Goal: Obtain resource: Obtain resource

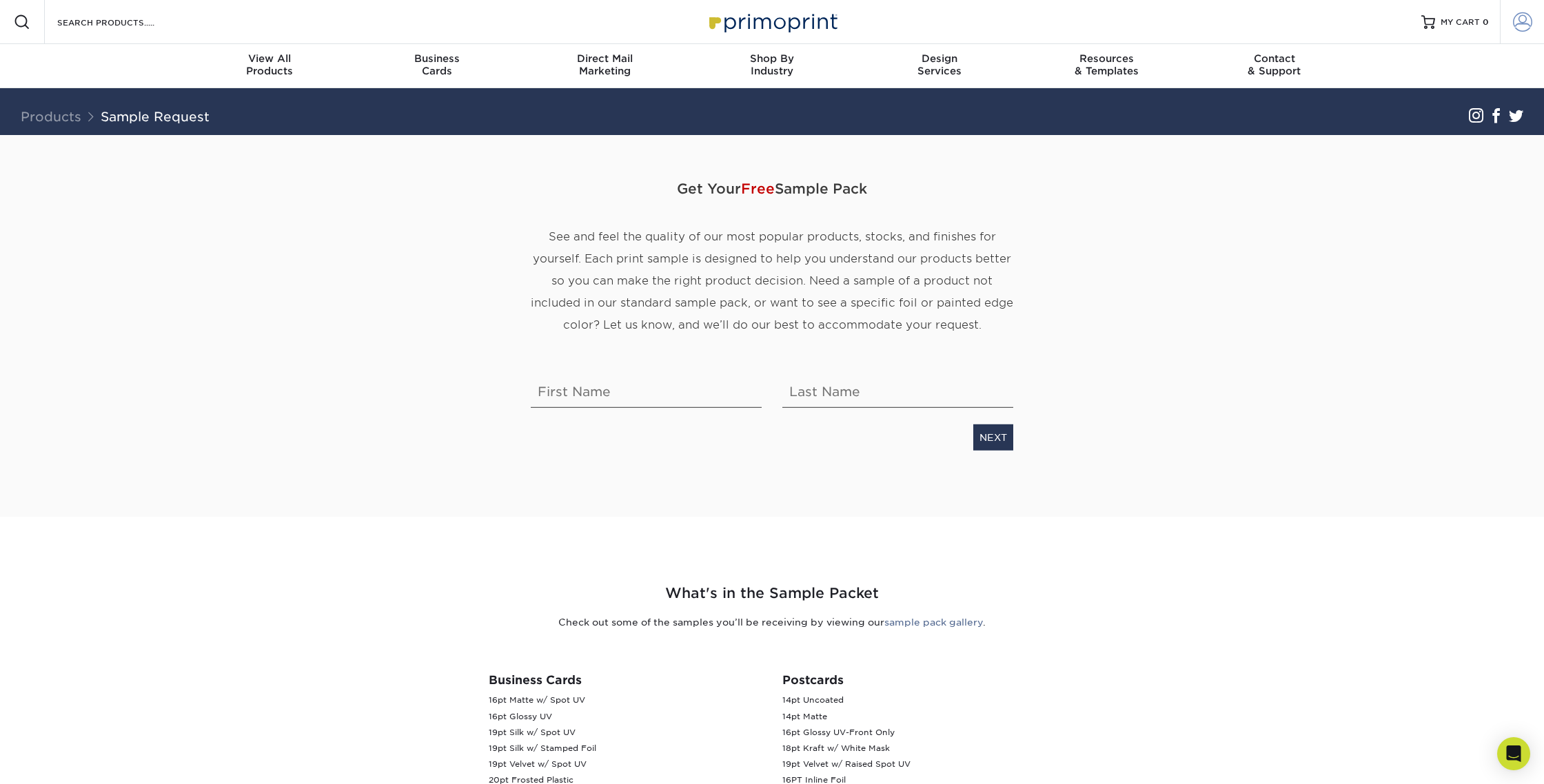
click at [1528, 19] on span at bounding box center [1522, 22] width 19 height 19
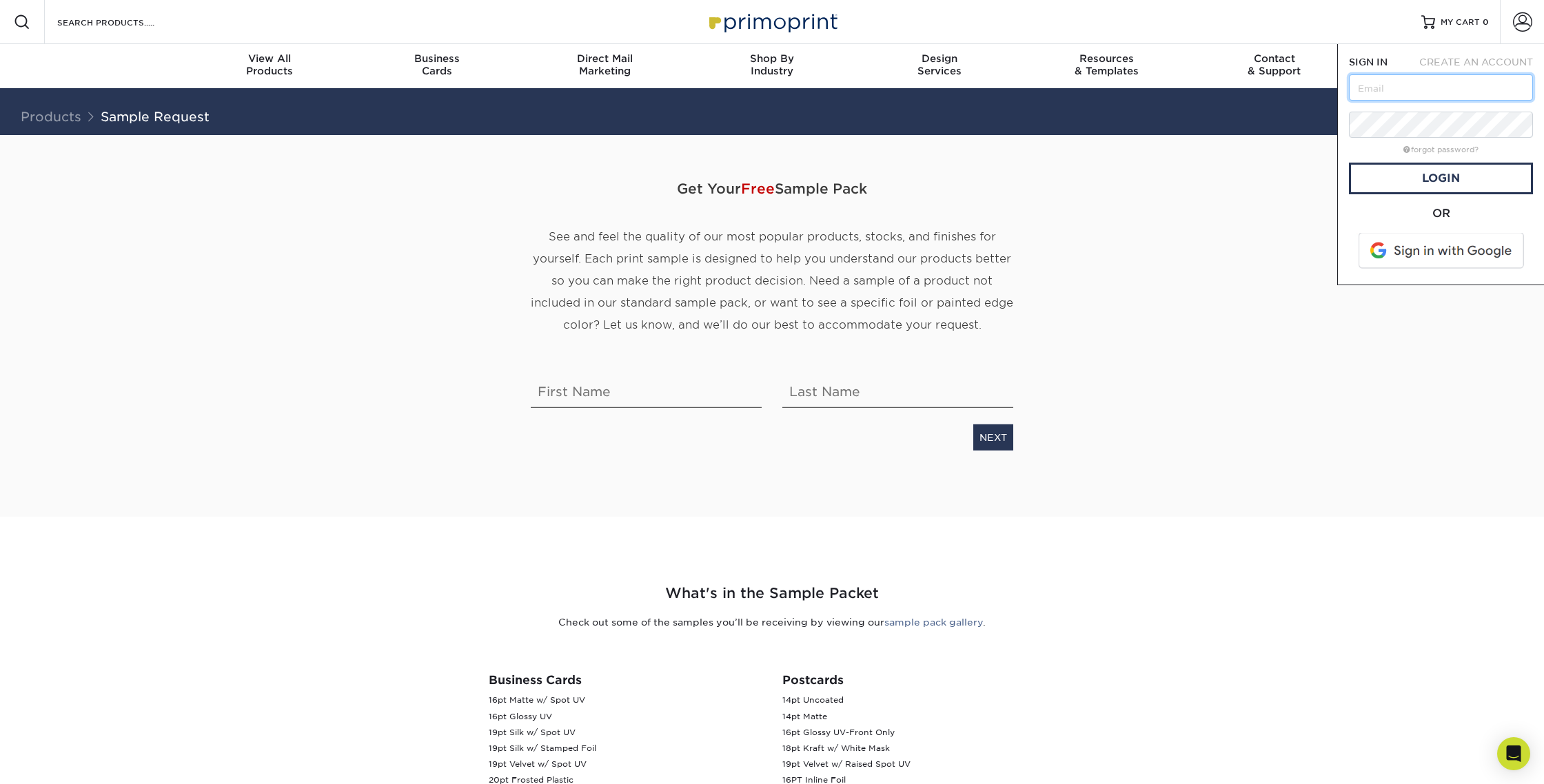
click at [1415, 89] on input "text" at bounding box center [1441, 87] width 184 height 26
type input "[EMAIL_ADDRESS][DOMAIN_NAME]"
click at [1429, 175] on link "Login" at bounding box center [1441, 178] width 184 height 32
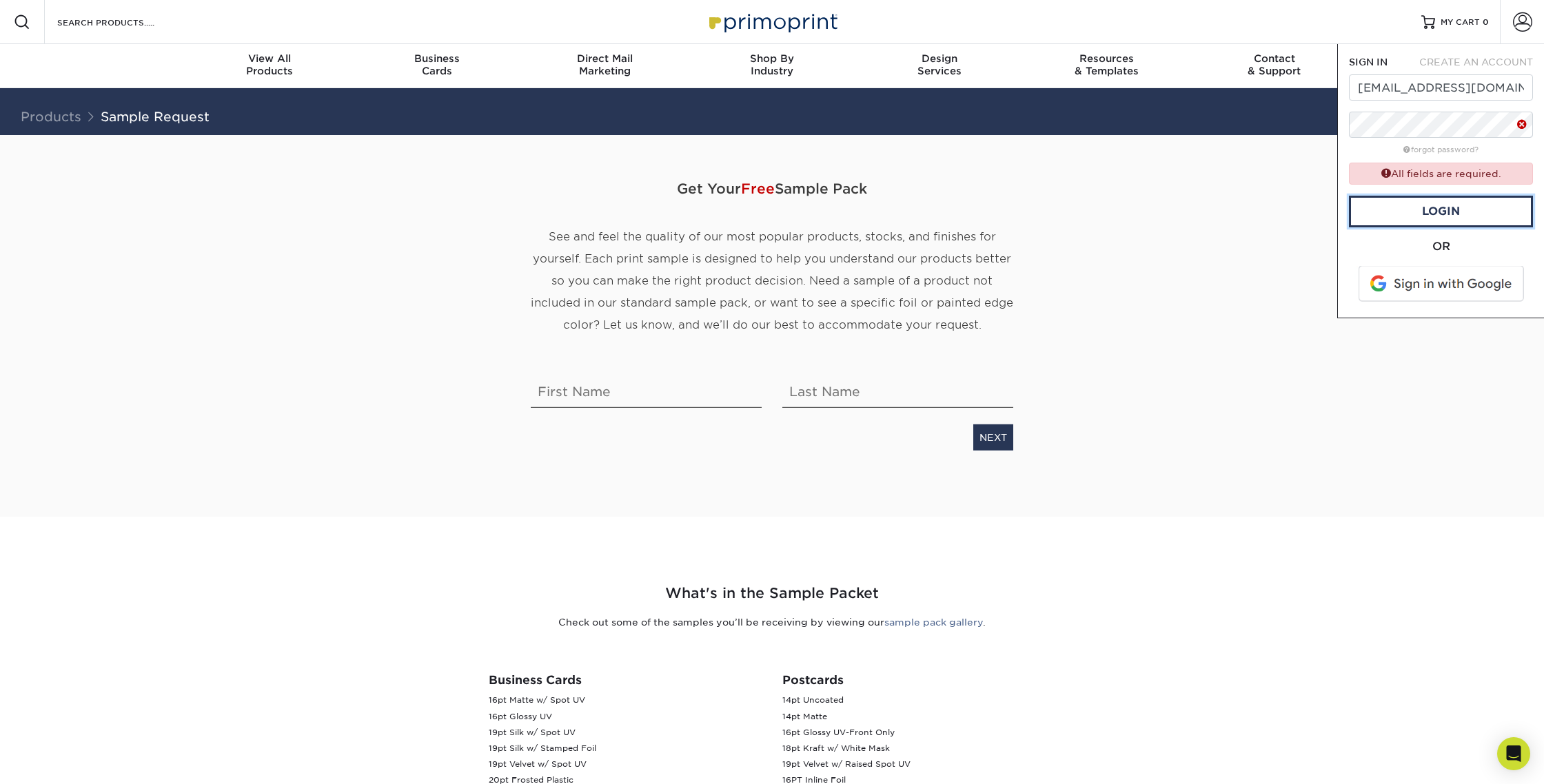
click at [1450, 225] on link "Login" at bounding box center [1441, 211] width 184 height 32
click at [1446, 225] on link "Login" at bounding box center [1441, 224] width 184 height 32
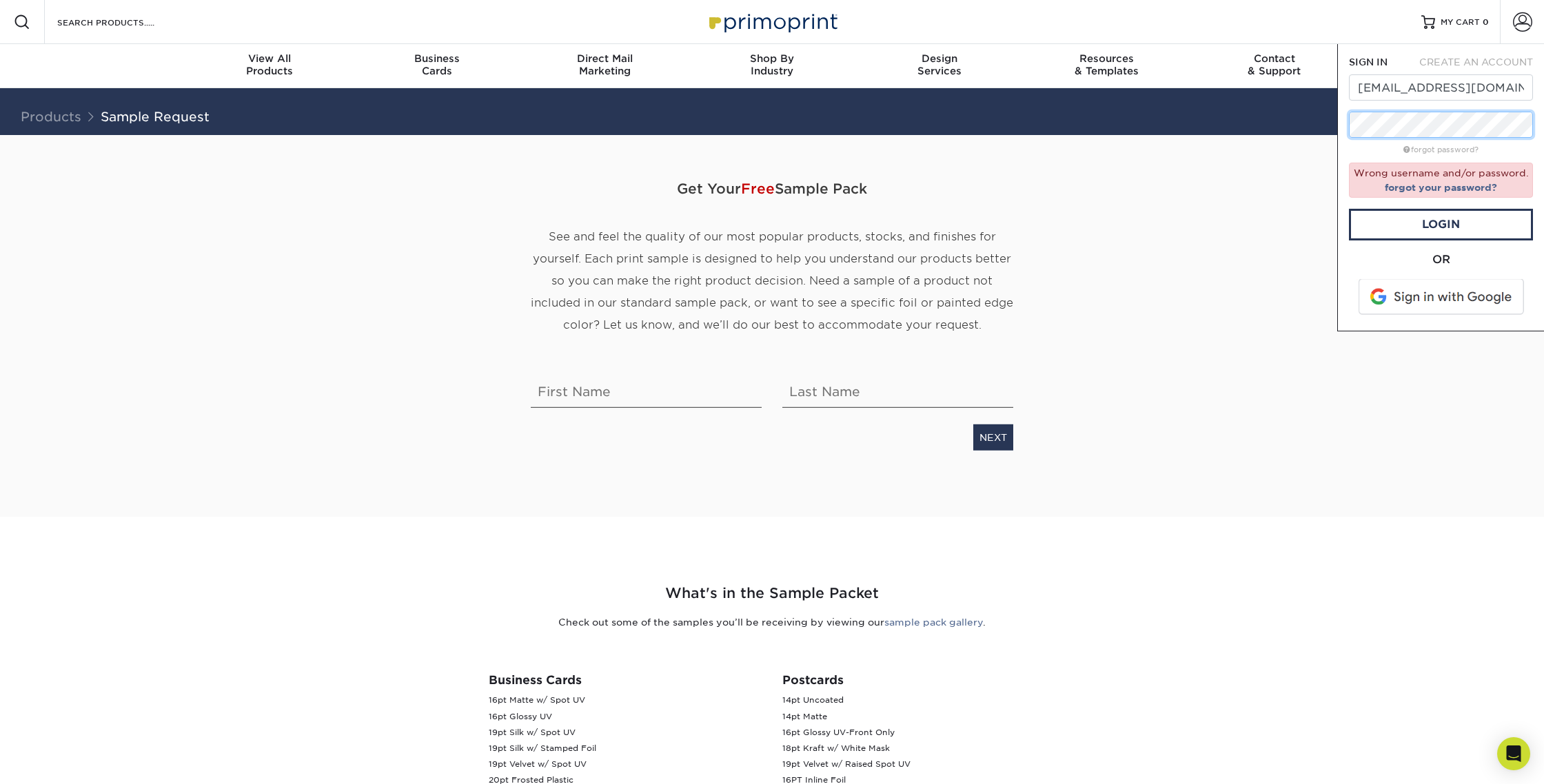
click at [1289, 119] on div "Resources Menu Search Products Account SIGN IN CREATE AN ACCOUNT ops2@stamford-…" at bounding box center [772, 720] width 1544 height 1440
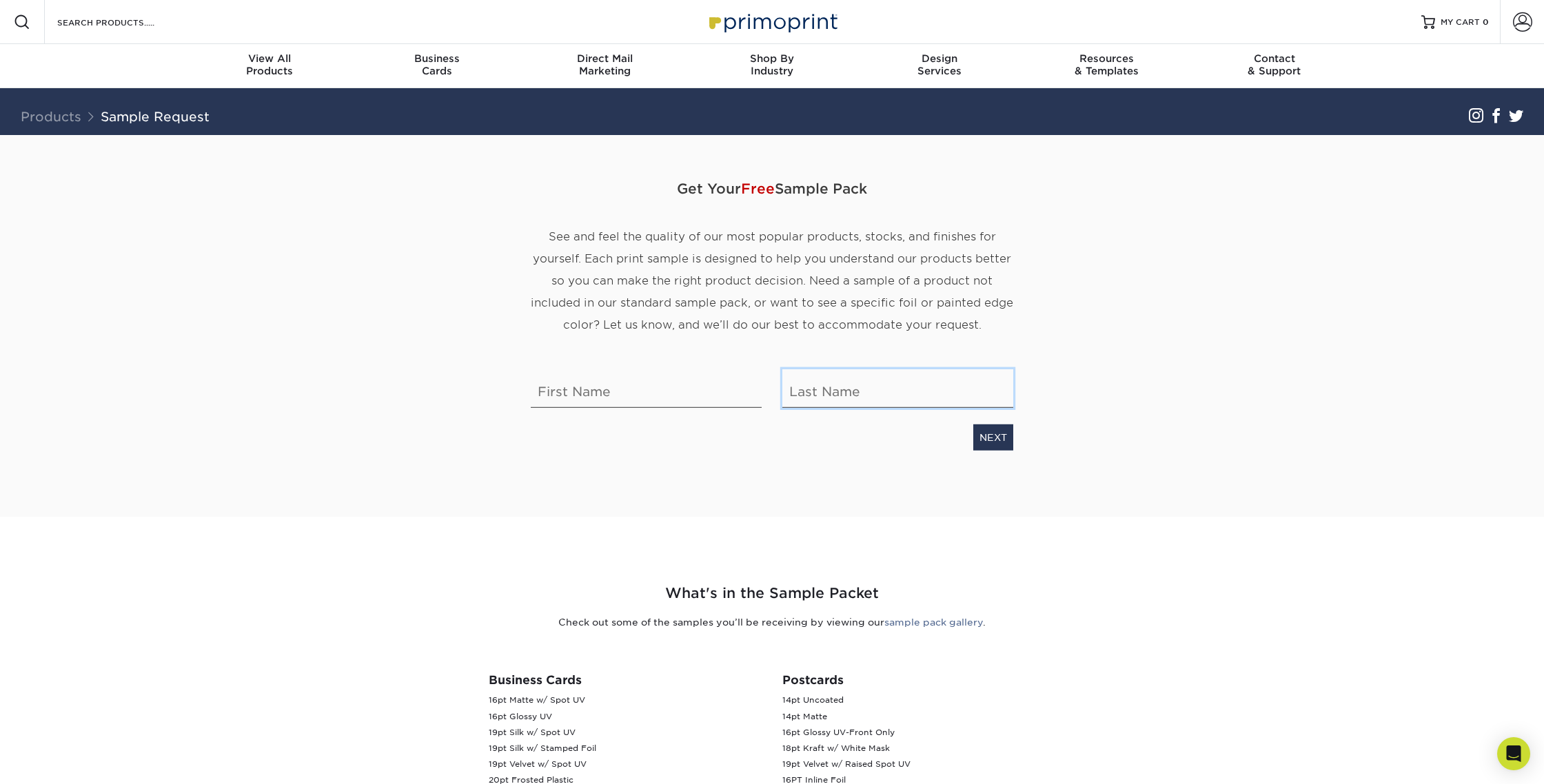
type input "[EMAIL_ADDRESS][DOMAIN_NAME]"
click at [1521, 25] on span at bounding box center [1522, 22] width 19 height 19
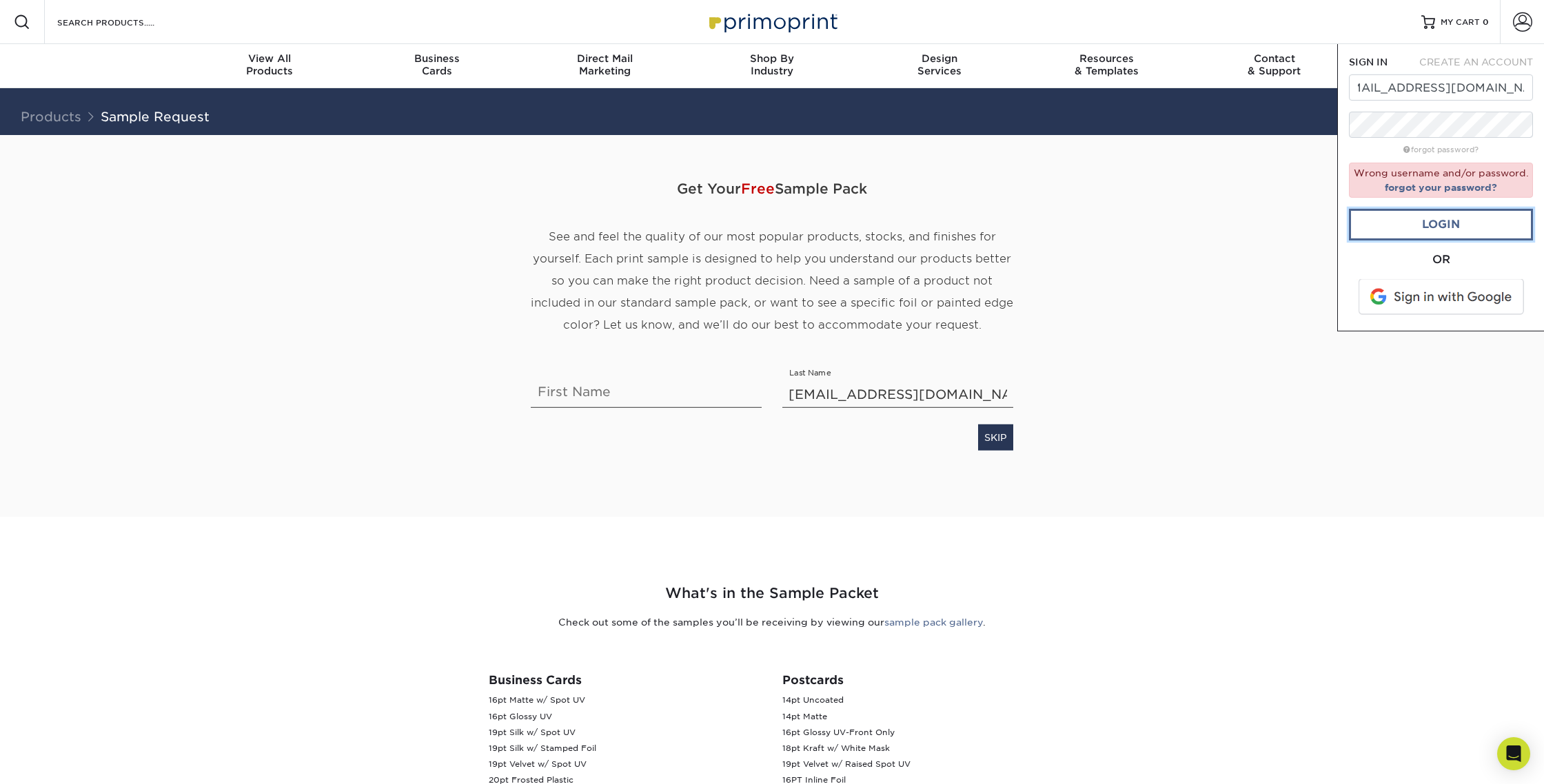
click at [1438, 225] on link "Login" at bounding box center [1441, 224] width 184 height 32
click at [1391, 98] on input "[EMAIL_ADDRESS][DOMAIN_NAME]" at bounding box center [1441, 87] width 184 height 26
click at [1317, 195] on section "Get Your Free Sample Pack See and feel the quality of our most popular products…" at bounding box center [772, 326] width 1544 height 382
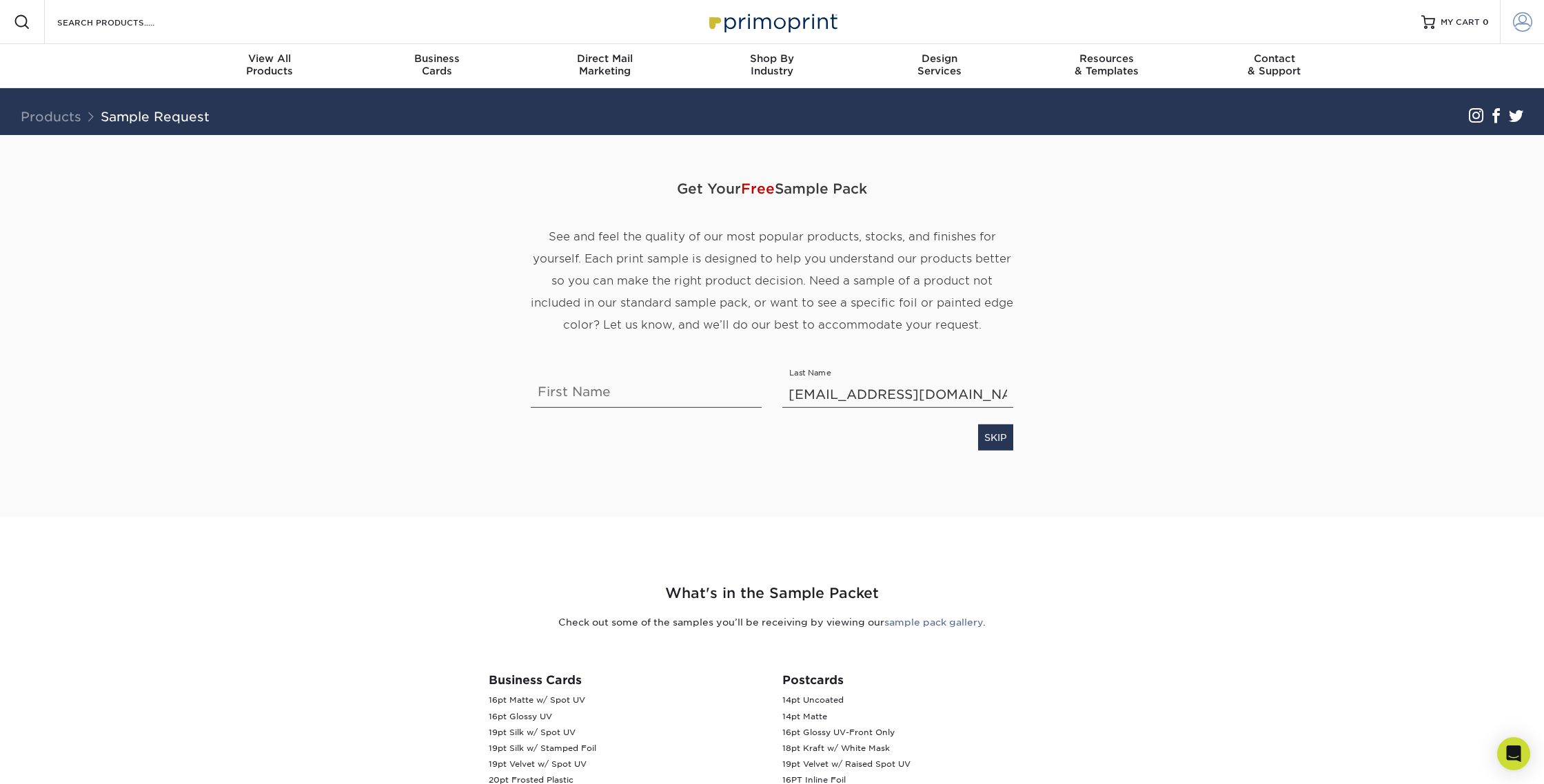
click at [1524, 17] on span at bounding box center [1522, 22] width 19 height 19
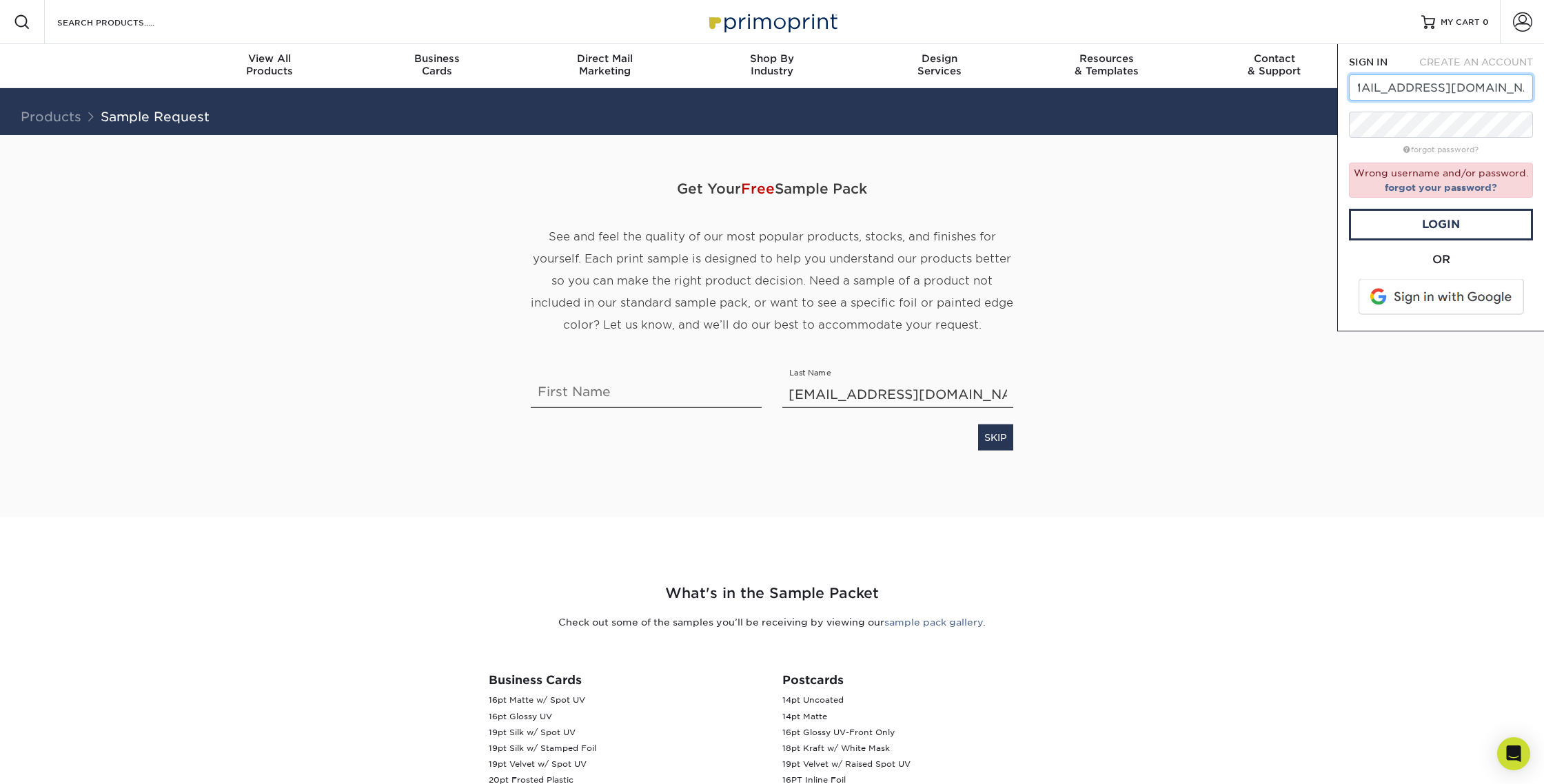
click at [1429, 87] on input "[EMAIL_ADDRESS][DOMAIN_NAME]" at bounding box center [1441, 87] width 184 height 26
drag, startPoint x: 1361, startPoint y: 90, endPoint x: 1362, endPoint y: 109, distance: 19.0
click at [1360, 93] on input "[EMAIL_ADDRESS][DOMAIN_NAME]" at bounding box center [1441, 87] width 184 height 26
click at [1421, 250] on form "SIGN IN CREATE AN ACCOUNT ops2@stamford-downtown.com forgot password? Wrong use…" at bounding box center [1441, 187] width 184 height 264
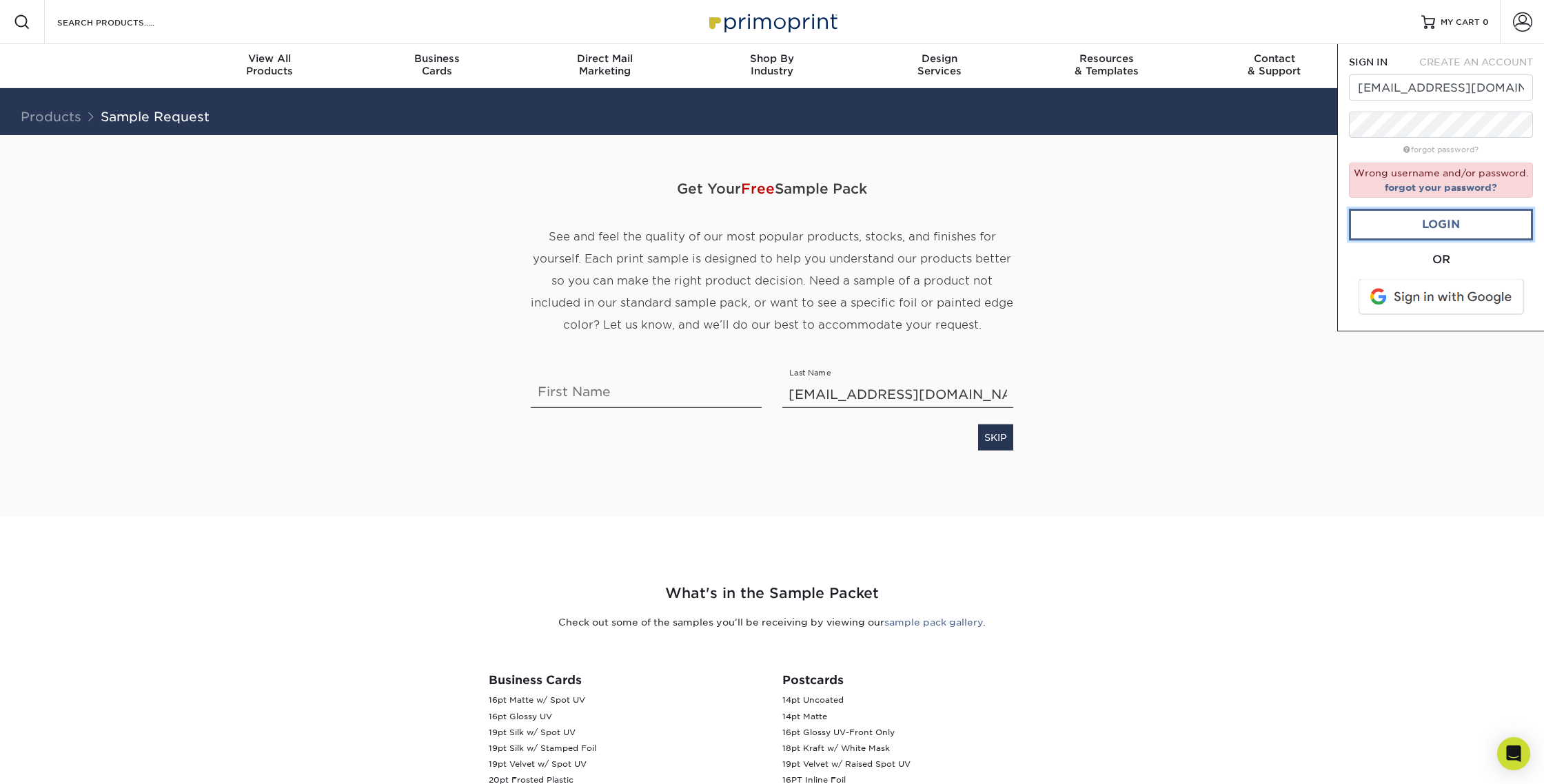
click at [1436, 231] on link "Login" at bounding box center [1441, 224] width 184 height 32
click at [1429, 293] on span at bounding box center [1442, 297] width 176 height 36
